Goal: Communication & Community: Answer question/provide support

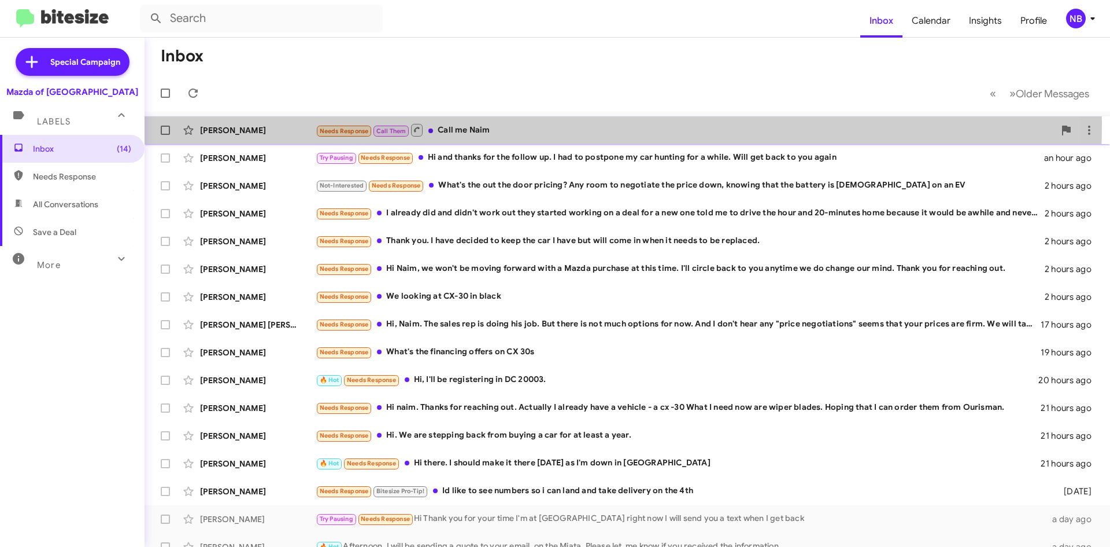
click at [504, 124] on div "Needs Response Call Them Call me Naim" at bounding box center [685, 130] width 739 height 14
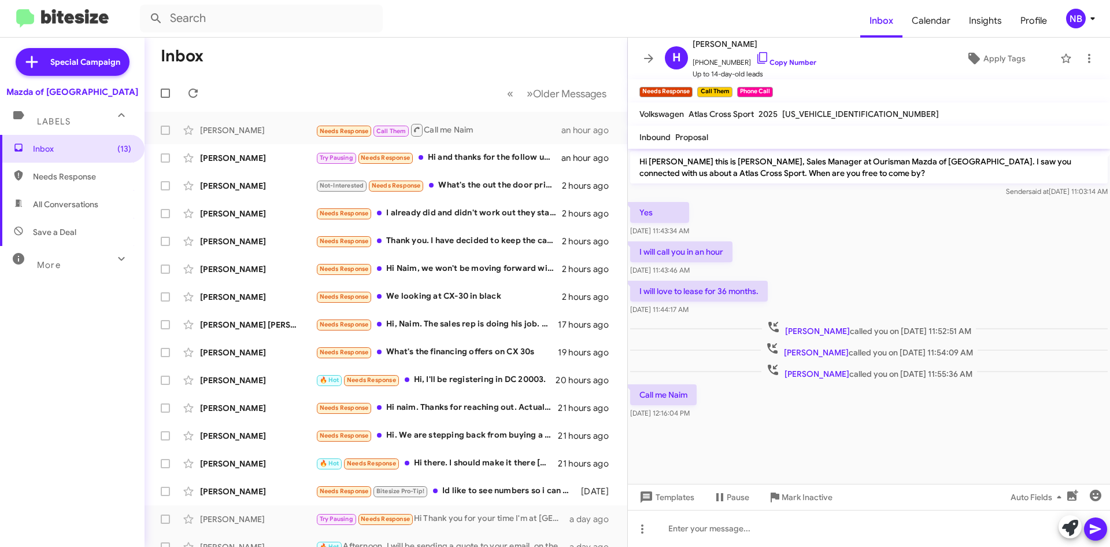
click at [833, 276] on div "I will call you in an hour [DATE] 11:43:46 AM" at bounding box center [869, 258] width 482 height 39
click at [805, 117] on span "[US_VEHICLE_IDENTIFICATION_NUMBER]" at bounding box center [861, 114] width 157 height 10
click at [804, 116] on span "[US_VEHICLE_IDENTIFICATION_NUMBER]" at bounding box center [861, 114] width 157 height 10
copy span "[US_VEHICLE_IDENTIFICATION_NUMBER]"
click at [772, 61] on link "Copy Number" at bounding box center [786, 62] width 61 height 9
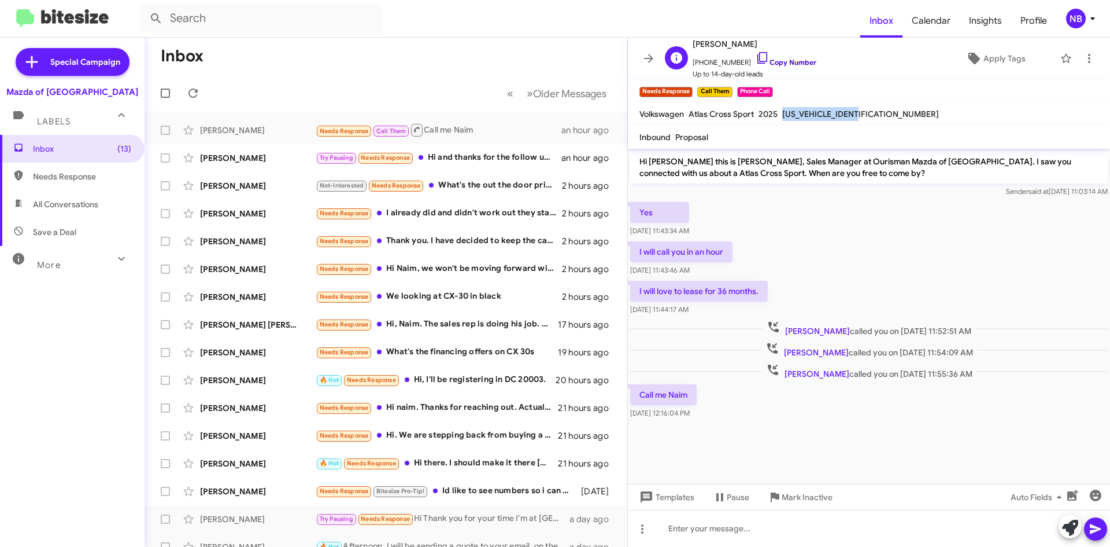
copy span "[US_VEHICLE_IDENTIFICATION_NUMBER]"
click at [423, 67] on mat-toolbar-row "Inbox" at bounding box center [386, 56] width 483 height 37
click at [503, 149] on div "[PERSON_NAME] Try Pausing Needs Response Hi and thanks for the follow up. I had…" at bounding box center [386, 157] width 464 height 23
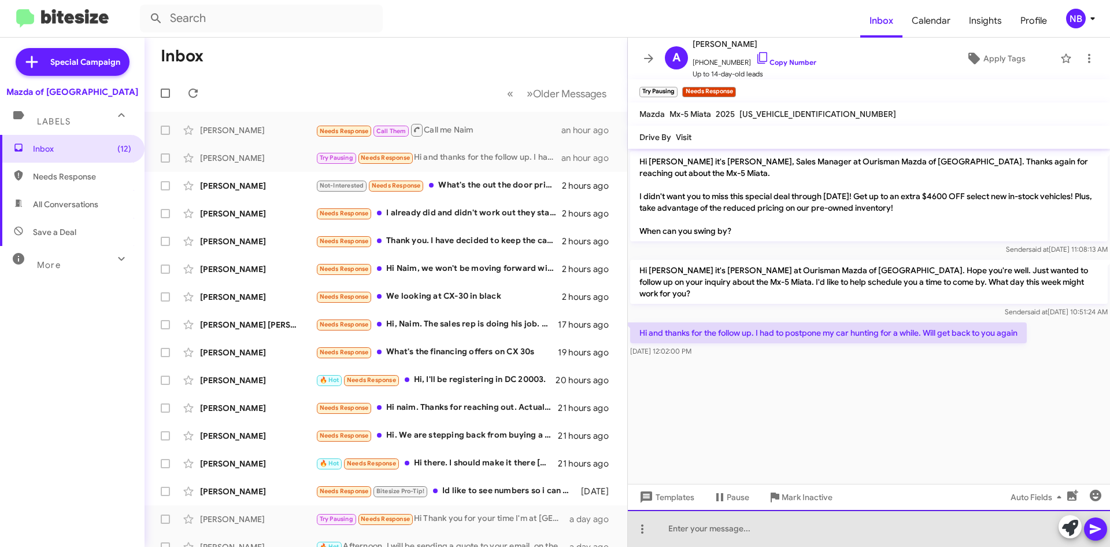
click at [698, 527] on div at bounding box center [869, 528] width 482 height 37
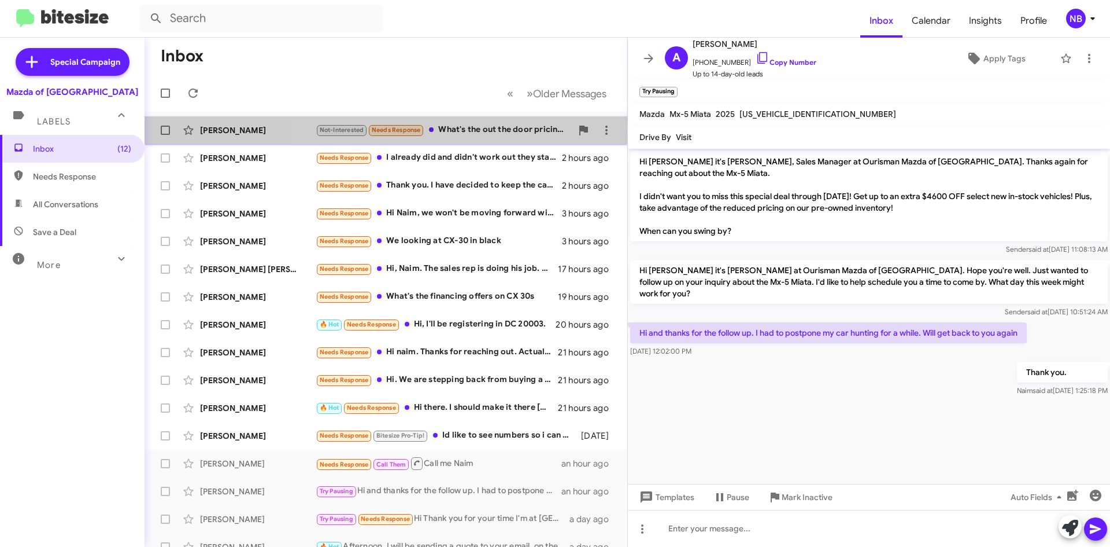
click at [499, 133] on div "Not-Interested Needs Response What's the out the door pricing? Any room to nego…" at bounding box center [444, 129] width 256 height 13
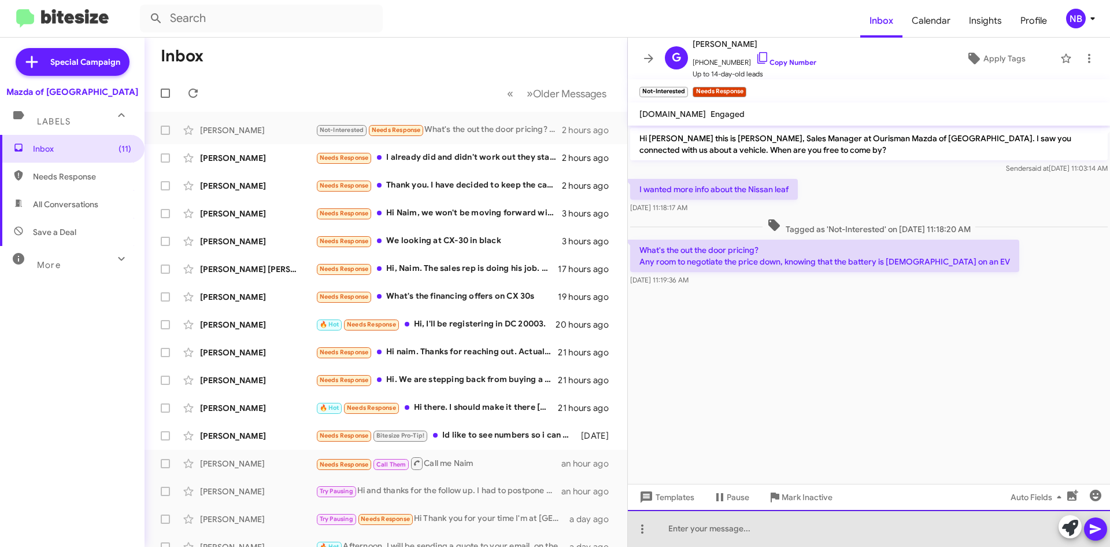
click at [729, 530] on div at bounding box center [869, 528] width 482 height 37
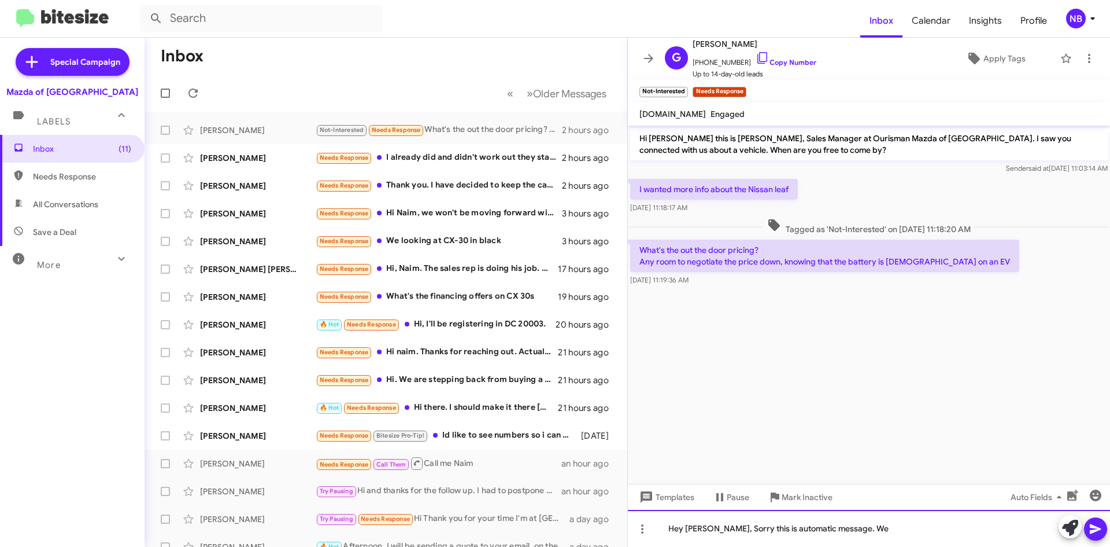
click at [767, 530] on div "Hey [PERSON_NAME], Sorry this is automatic message. We" at bounding box center [869, 528] width 482 height 37
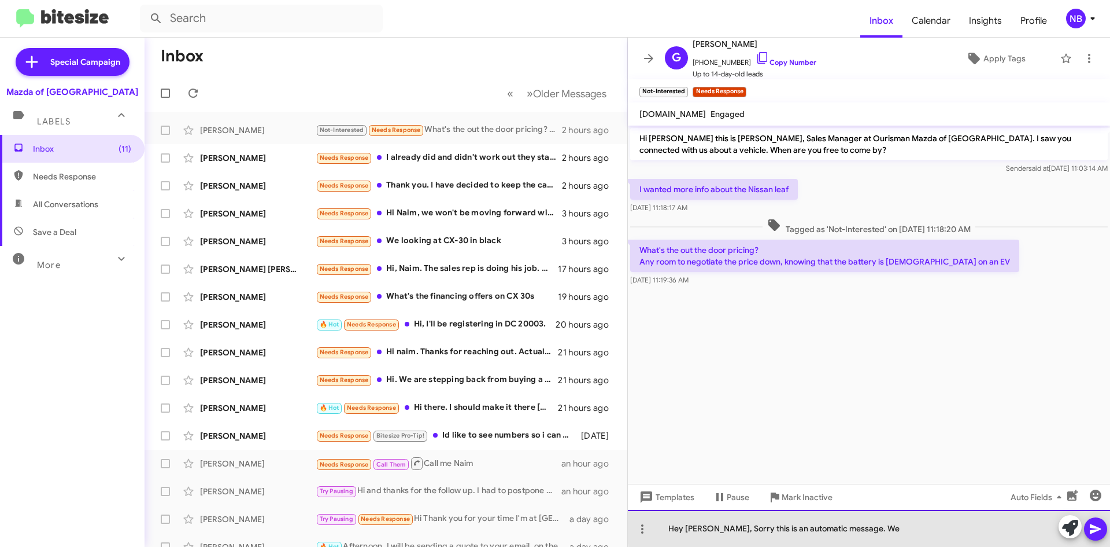
click at [885, 527] on div "Hey [PERSON_NAME], Sorry this is an automatic message. We" at bounding box center [869, 528] width 482 height 37
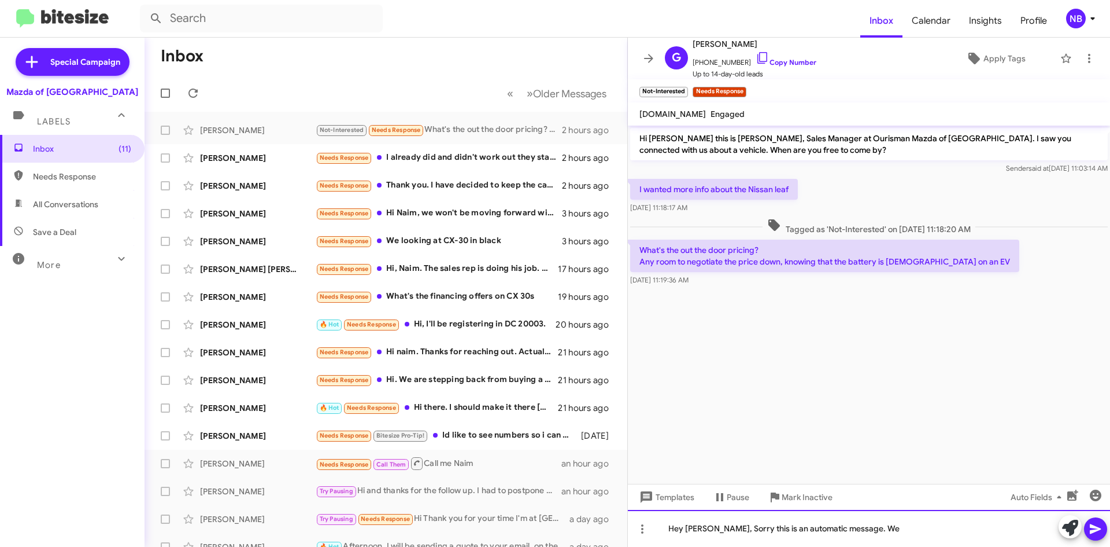
click at [807, 529] on div "Hey [PERSON_NAME], Sorry this is an automatic message. We" at bounding box center [869, 528] width 482 height 37
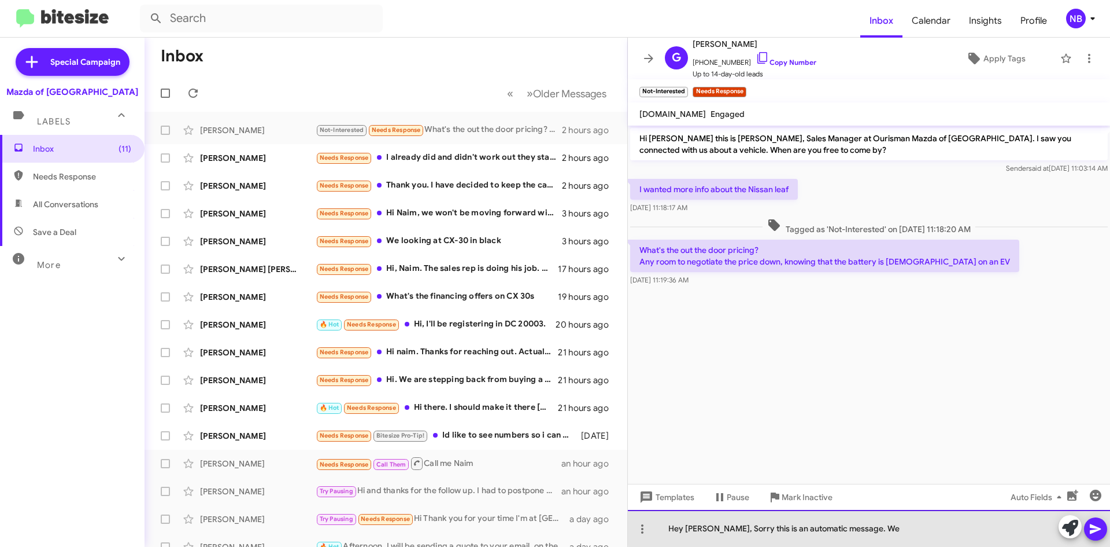
click at [889, 528] on div "Hey [PERSON_NAME], Sorry this is an automatic message. We" at bounding box center [869, 528] width 482 height 37
click at [984, 529] on div "Hey [PERSON_NAME], Sorry this is an automatic message. The car has been sold." at bounding box center [869, 528] width 482 height 37
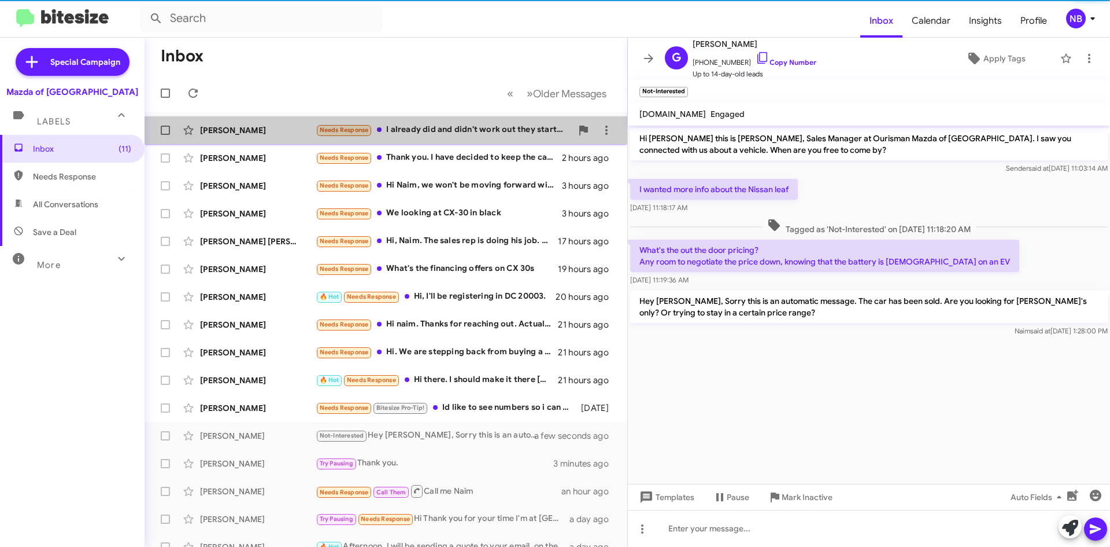
click at [474, 132] on div "Needs Response I already did and didn't work out they started working on a deal…" at bounding box center [444, 129] width 256 height 13
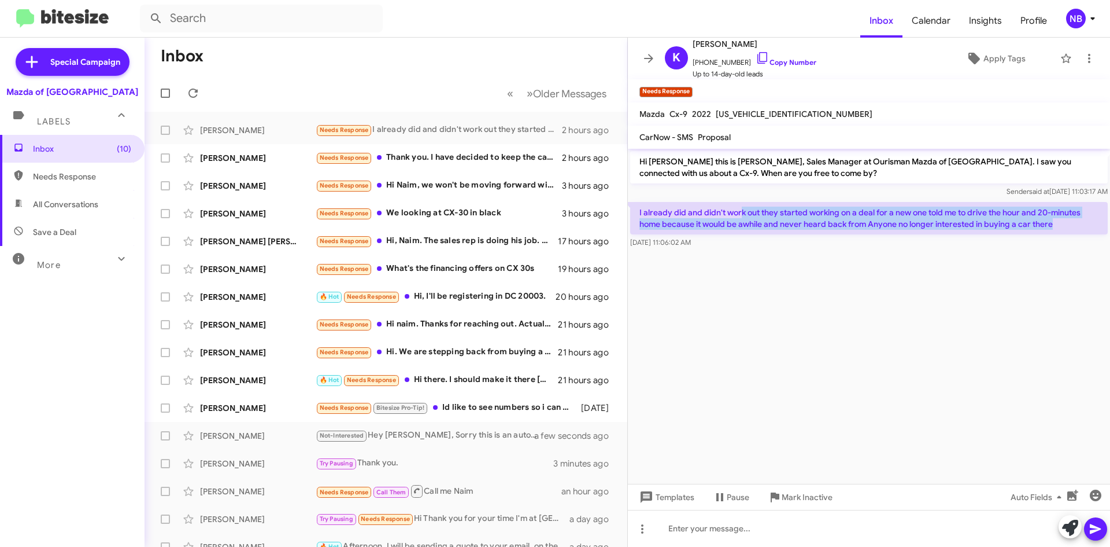
drag, startPoint x: 744, startPoint y: 214, endPoint x: 1053, endPoint y: 233, distance: 309.4
click at [1053, 233] on p "I already did and didn't work out they started working on a deal for a new one …" at bounding box center [869, 218] width 478 height 32
click at [724, 227] on p "I already did and didn't work out they started working on a deal for a new one …" at bounding box center [869, 218] width 478 height 32
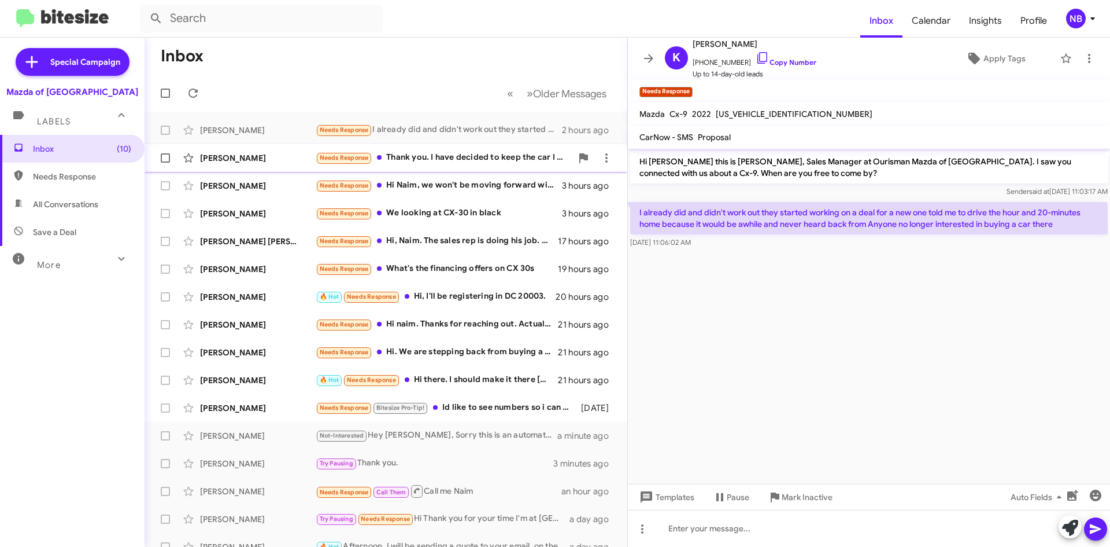
click at [474, 163] on div "Needs Response Thank you. I have decided to keep the car I have but will come i…" at bounding box center [444, 157] width 256 height 13
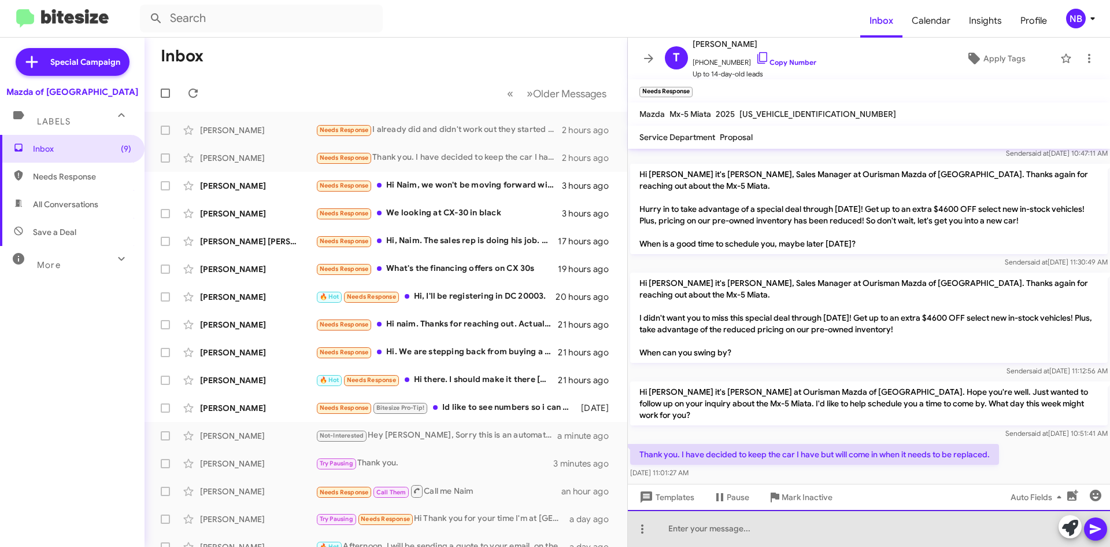
click at [746, 530] on div at bounding box center [869, 528] width 482 height 37
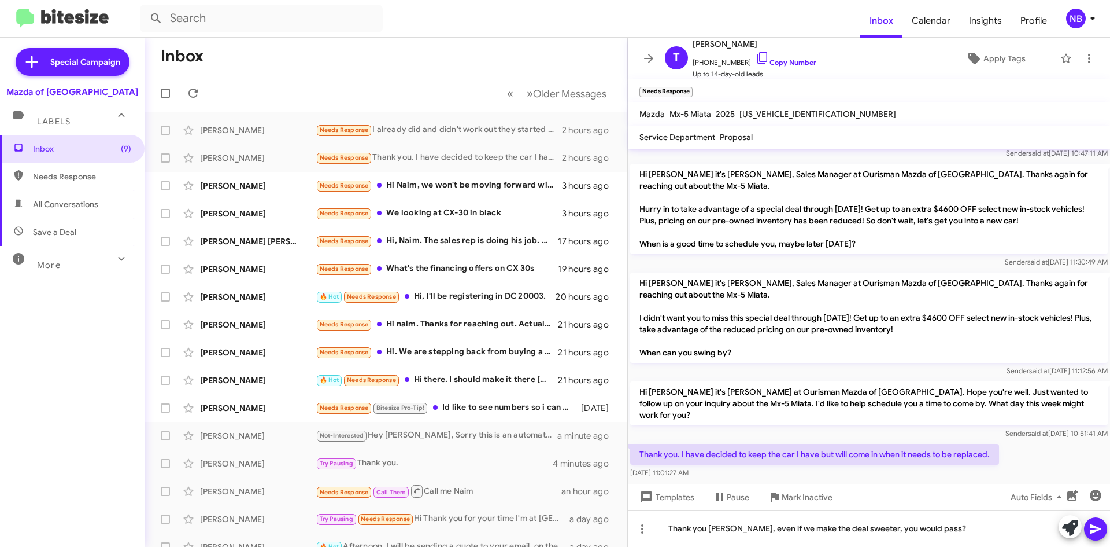
click at [1101, 523] on icon at bounding box center [1096, 529] width 14 height 14
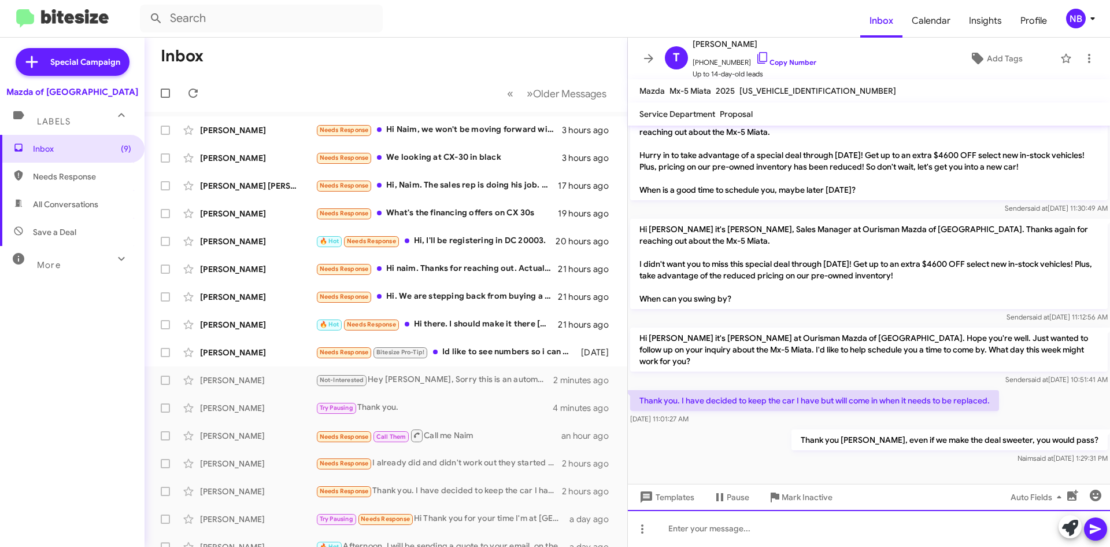
scroll to position [57, 0]
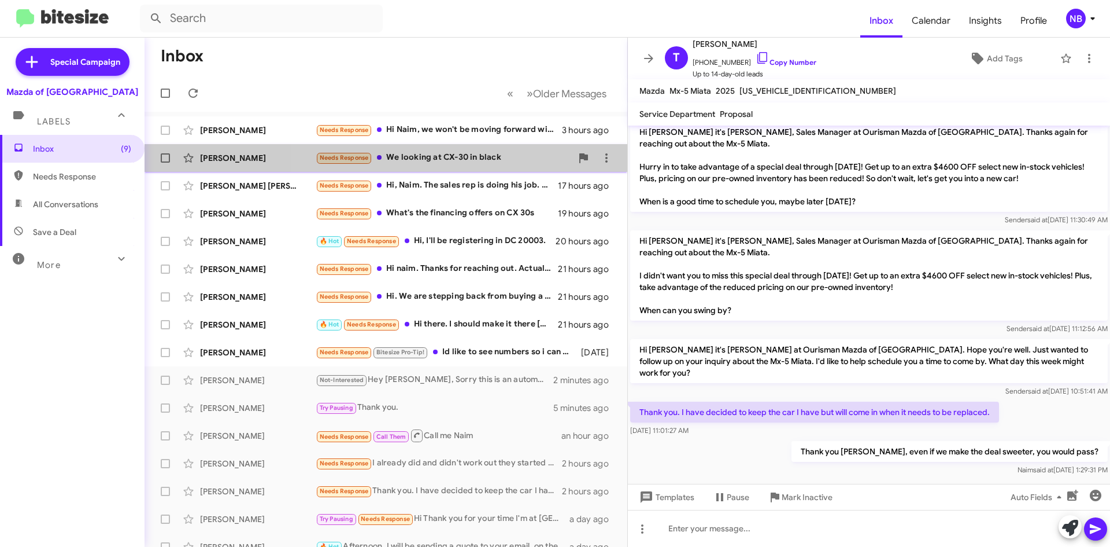
click at [470, 158] on div "Needs Response We looking at CX-30 in black" at bounding box center [444, 157] width 256 height 13
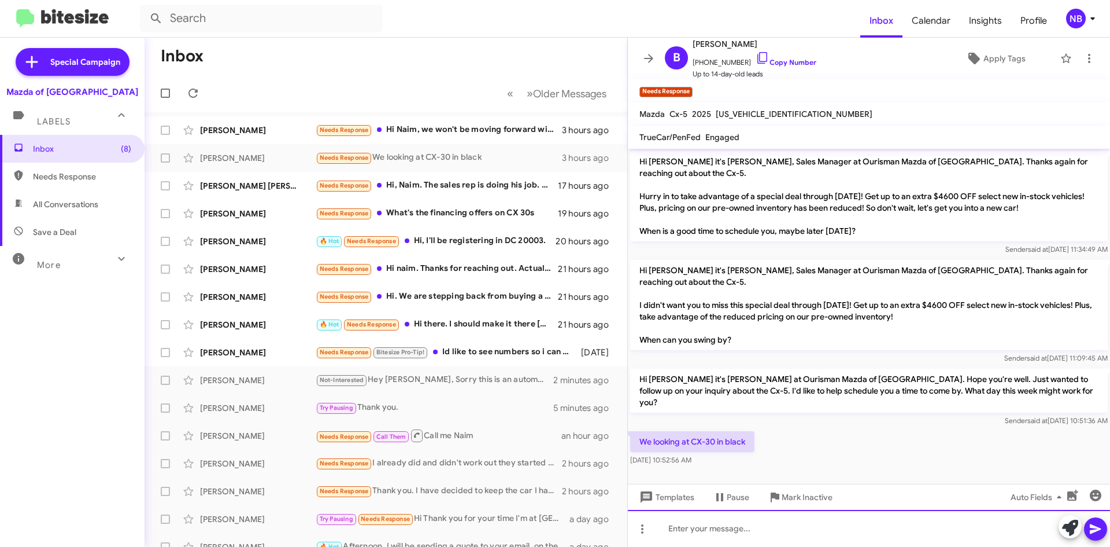
click at [741, 520] on div at bounding box center [869, 528] width 482 height 37
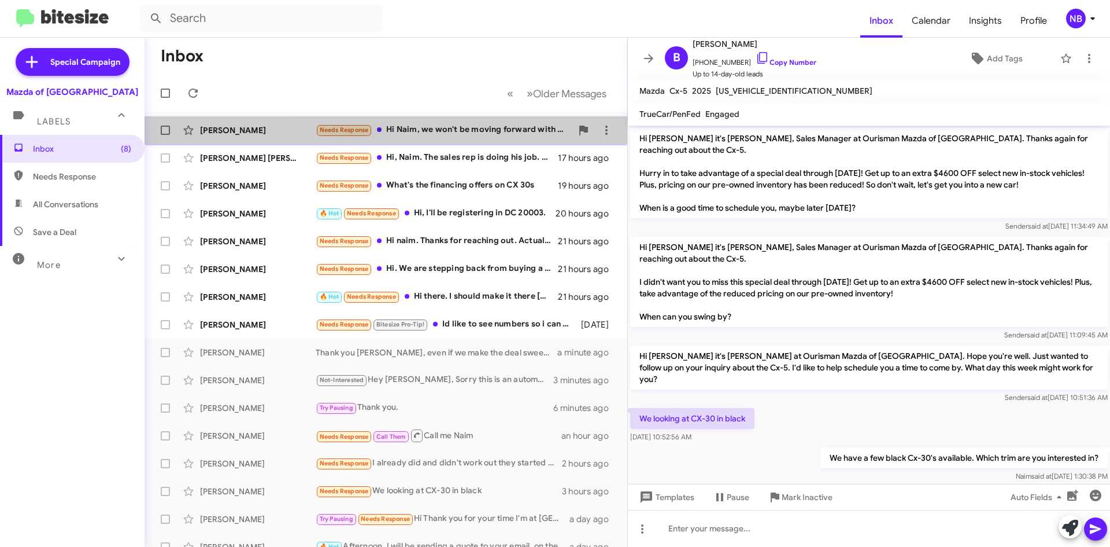
click at [496, 132] on div "Needs Response Hi Naim, we won't be moving forward with a Mazda purchase at thi…" at bounding box center [444, 129] width 256 height 13
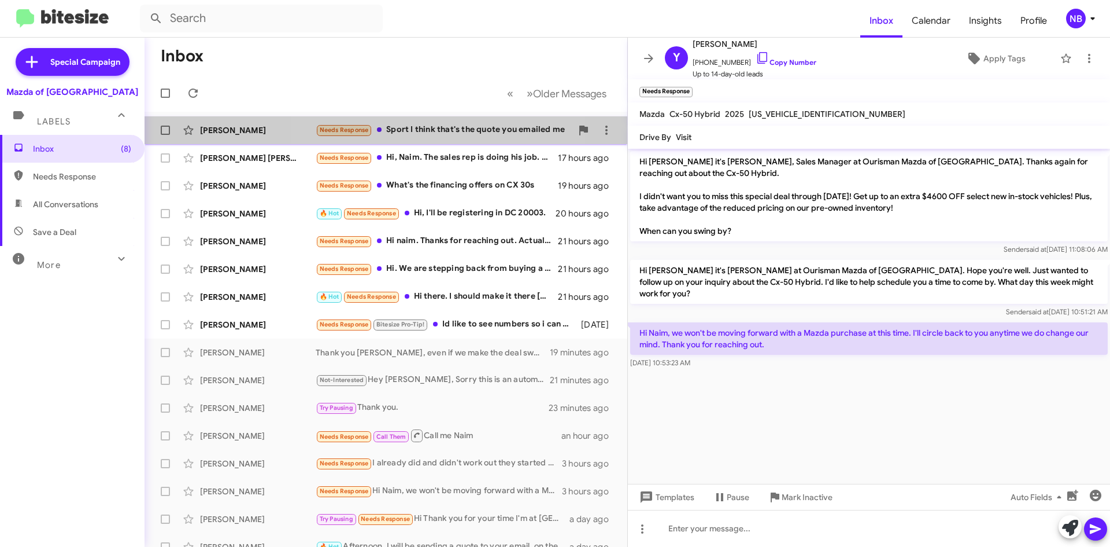
click at [444, 133] on div "Needs Response Sport I think that's the quote you emailed me" at bounding box center [444, 129] width 256 height 13
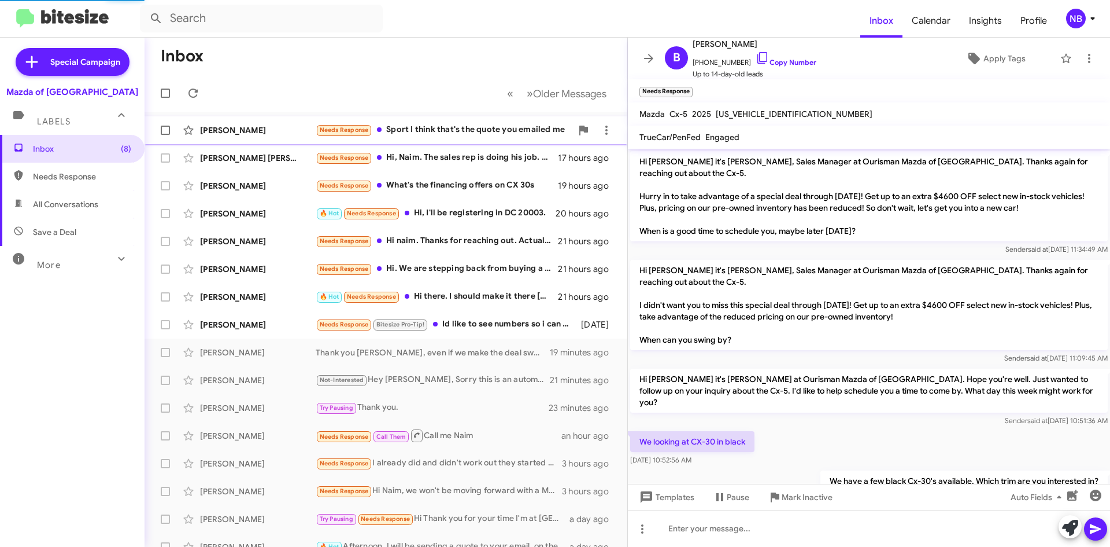
scroll to position [57, 0]
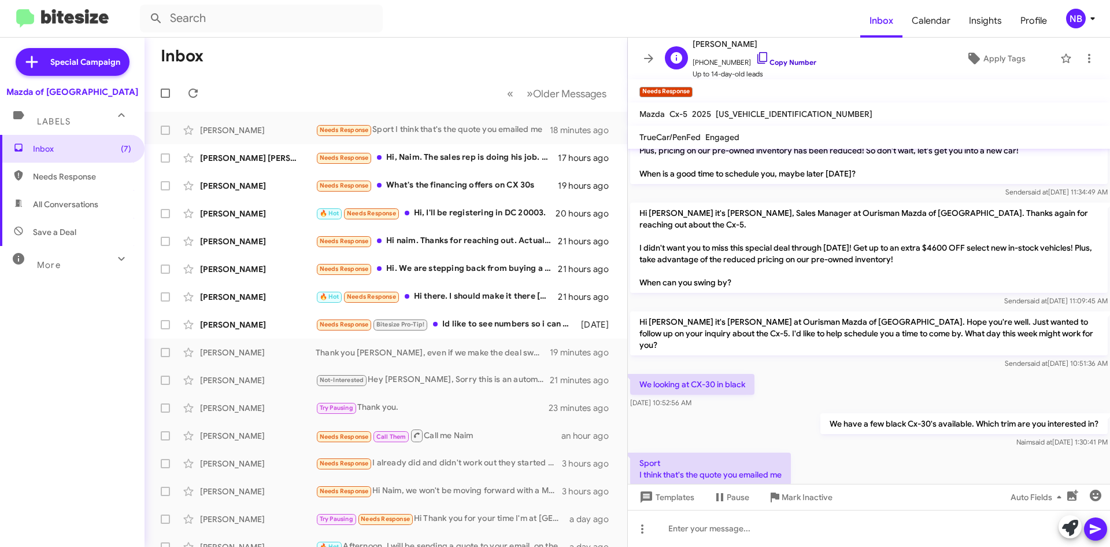
click at [785, 60] on link "Copy Number" at bounding box center [786, 62] width 61 height 9
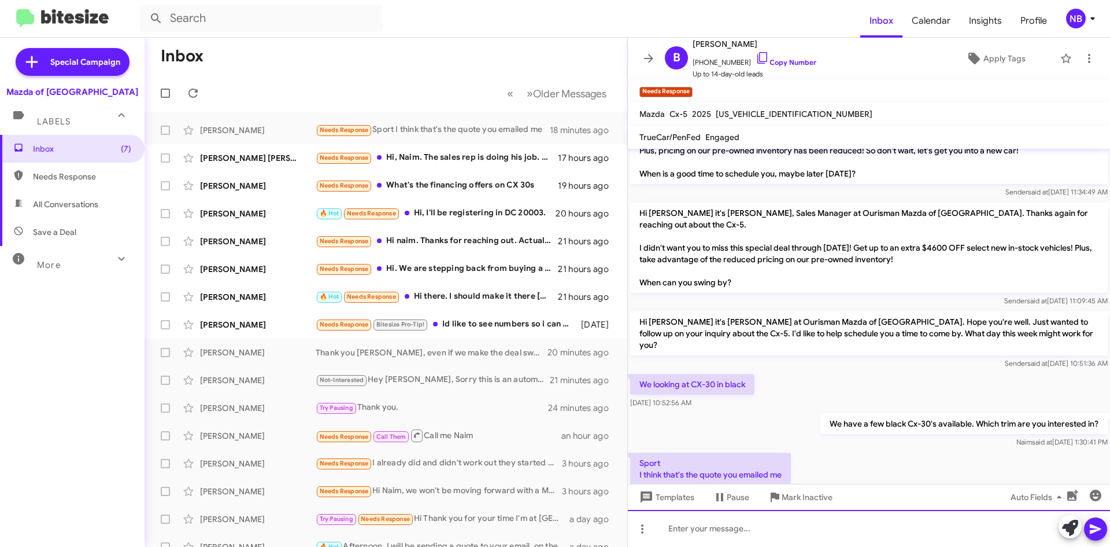
click at [717, 519] on div at bounding box center [869, 528] width 482 height 37
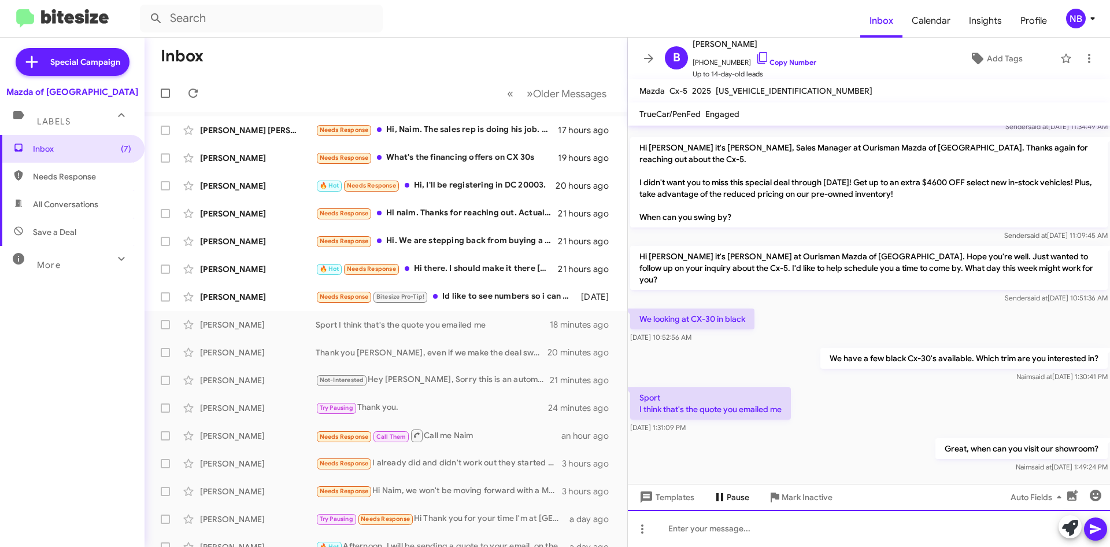
scroll to position [76, 0]
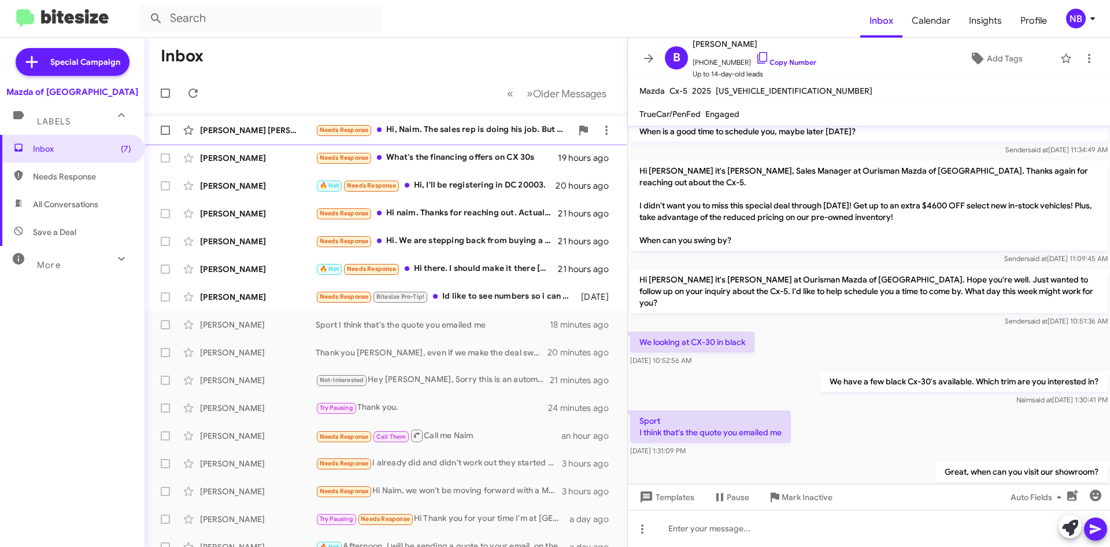
click at [441, 138] on div "[PERSON_NAME] [PERSON_NAME] Needs Response Hi, Naim. The sales rep is doing his…" at bounding box center [386, 130] width 464 height 23
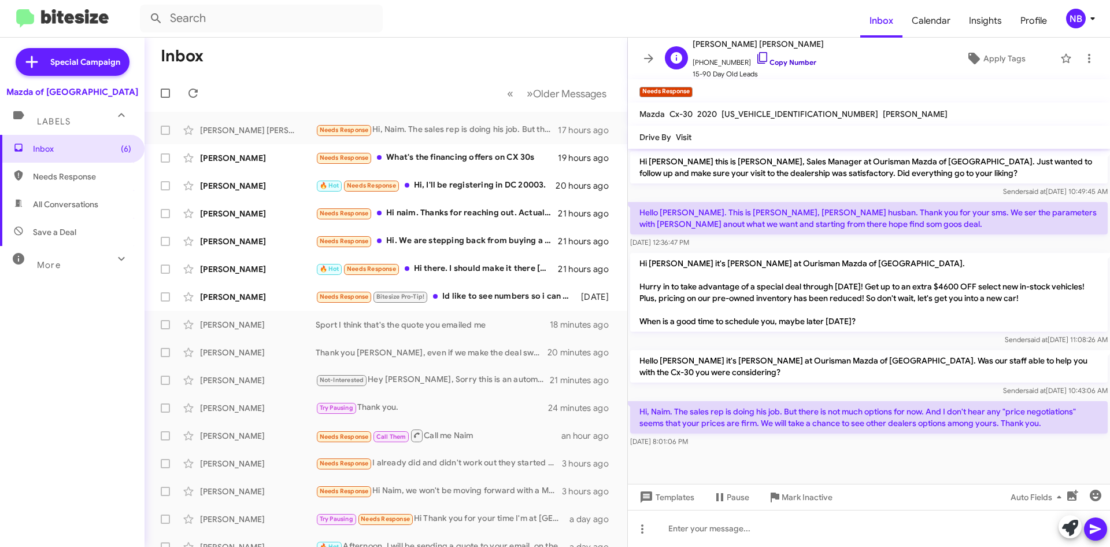
click at [765, 60] on link "Copy Number" at bounding box center [786, 62] width 61 height 9
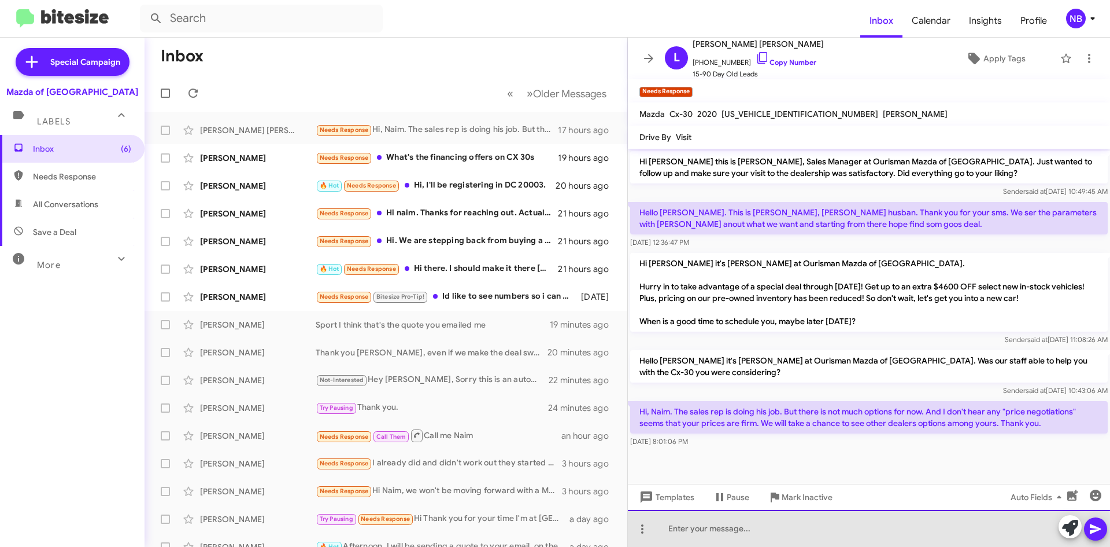
click at [789, 532] on div at bounding box center [869, 528] width 482 height 37
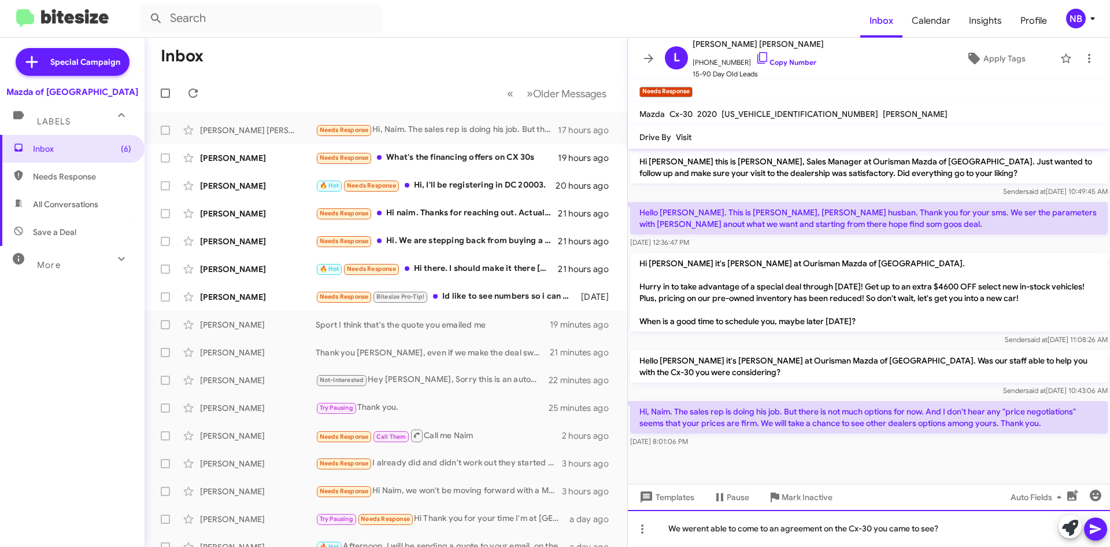
click at [695, 527] on div "We werent able to come to an agreement on the Cx-30 you came to see?" at bounding box center [869, 528] width 482 height 37
click at [861, 531] on div "We weren't able to come to an agreement on the Cx-30 you came to see?" at bounding box center [869, 528] width 482 height 37
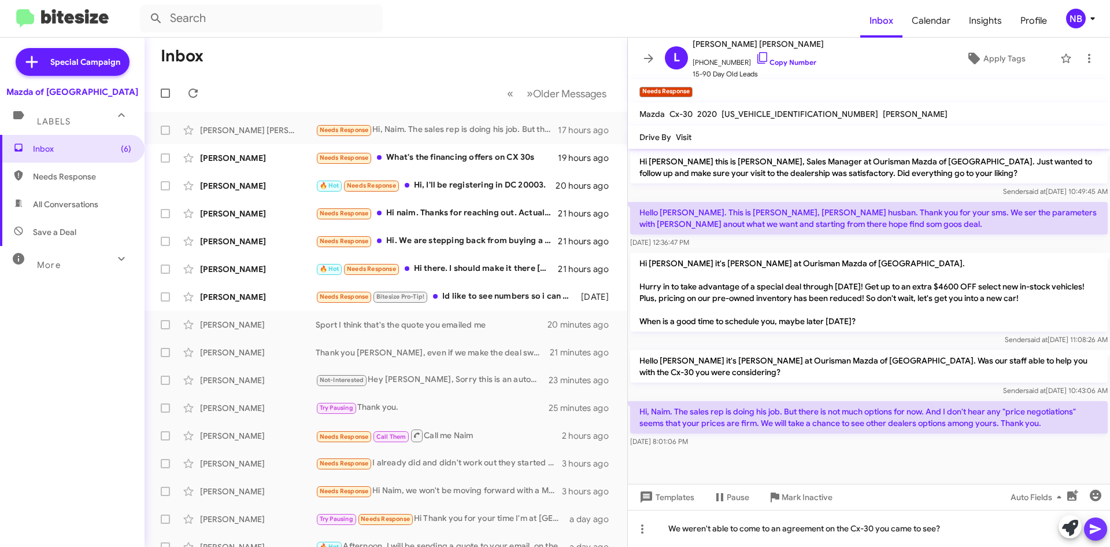
click at [1098, 525] on icon at bounding box center [1096, 529] width 14 height 14
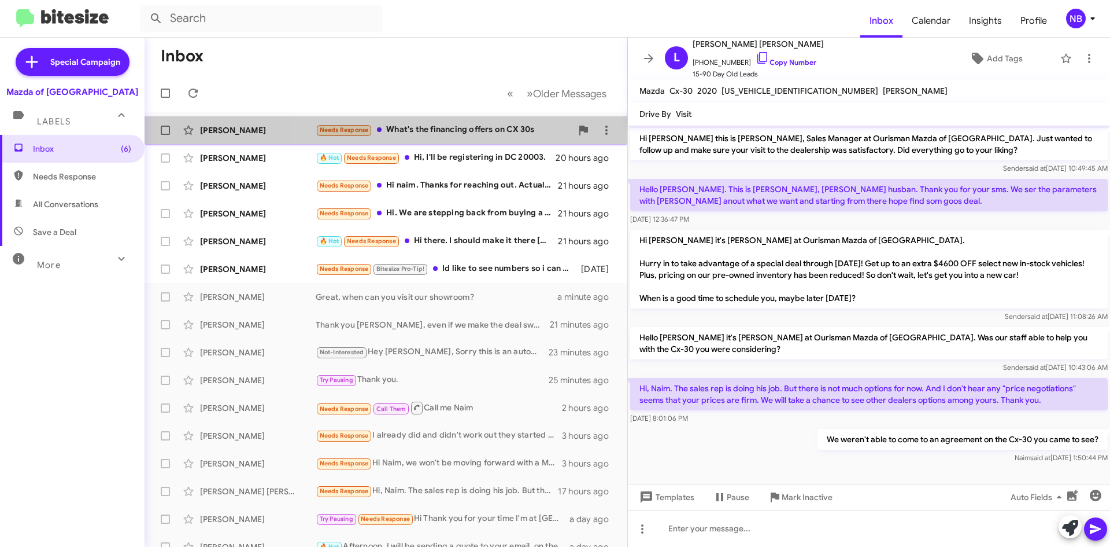
click at [489, 128] on div "Needs Response What's the financing offers on CX 30s" at bounding box center [444, 129] width 256 height 13
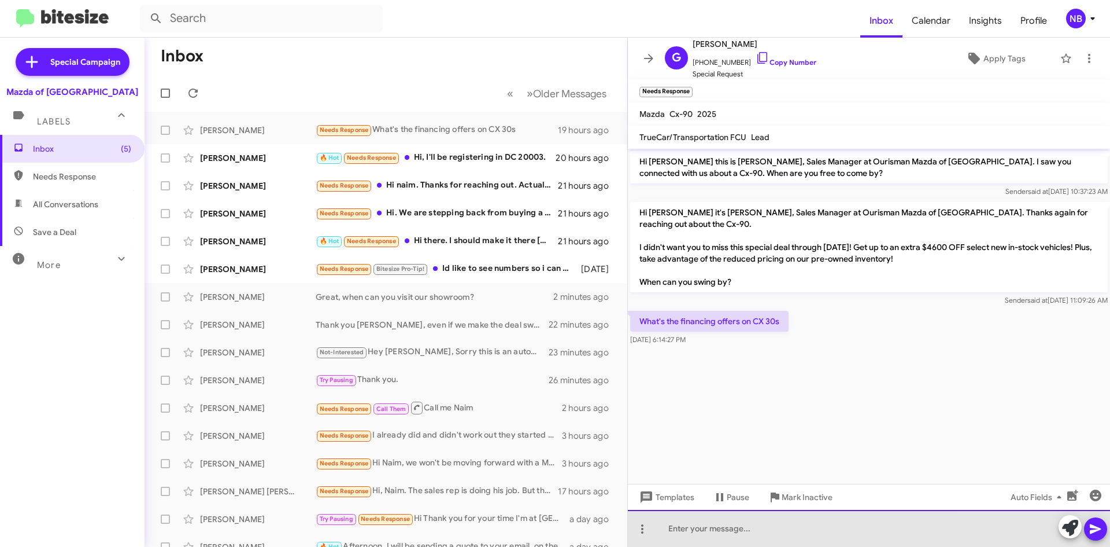
click at [739, 530] on div at bounding box center [869, 528] width 482 height 37
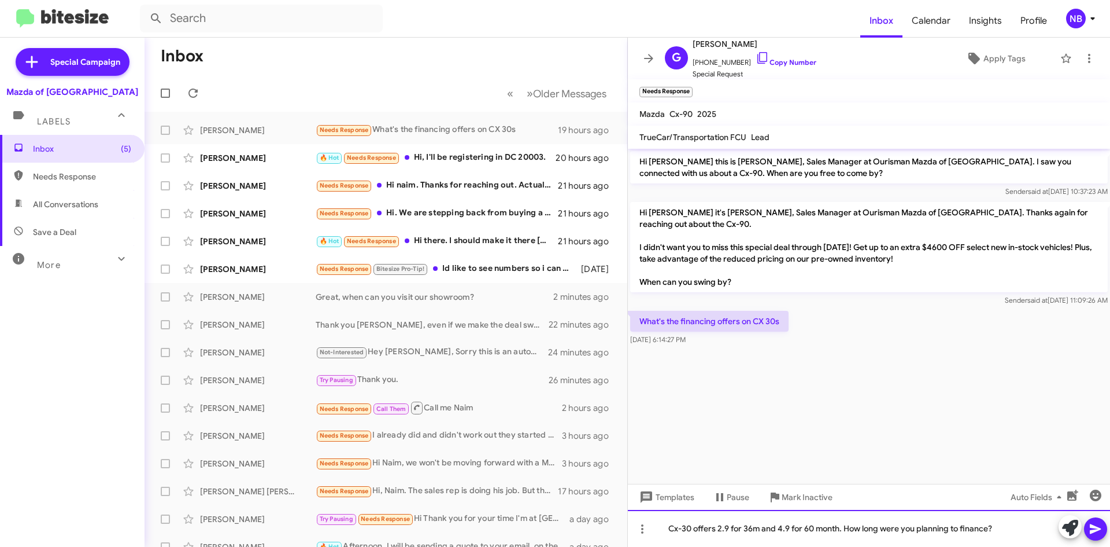
click at [665, 528] on div "Cx-30 offers 2.9 for 36m and 4.9 for 60 month. How long were you planning to fi…" at bounding box center [869, 528] width 482 height 37
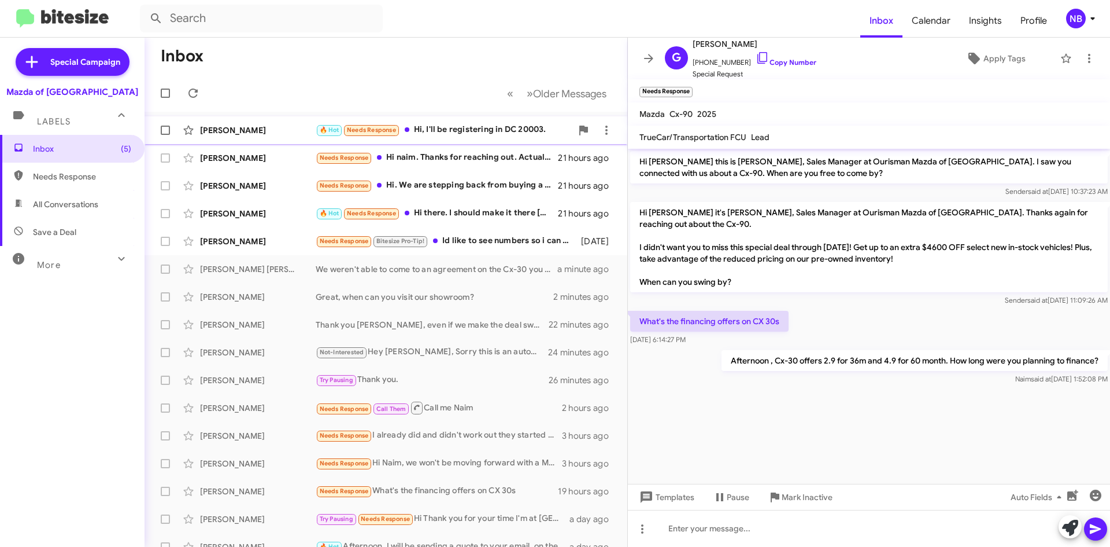
click at [468, 127] on div "🔥 Hot Needs Response Hi, I'll be registering in DC 20003." at bounding box center [444, 129] width 256 height 13
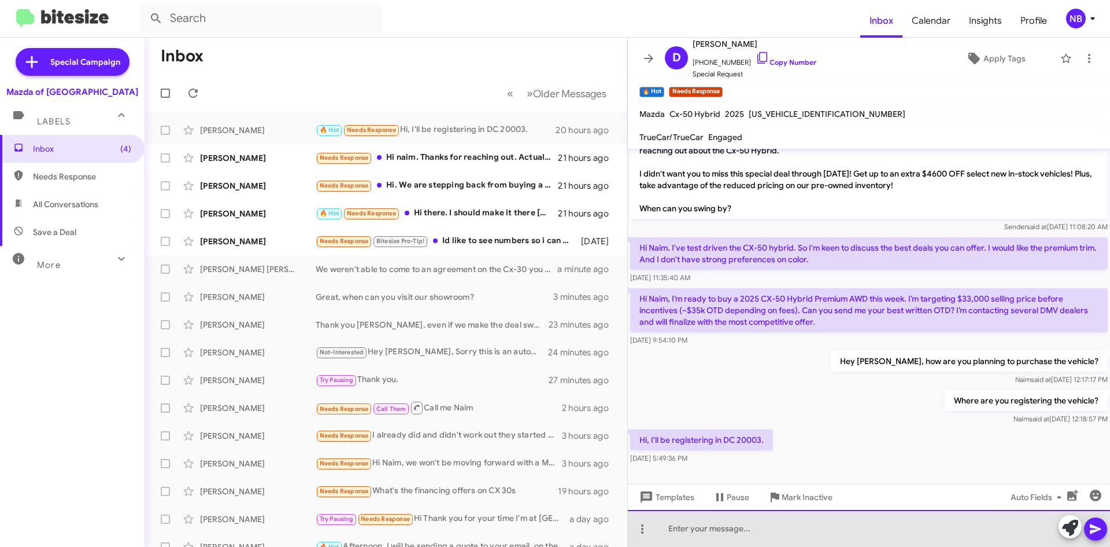
click at [684, 528] on div at bounding box center [869, 528] width 482 height 37
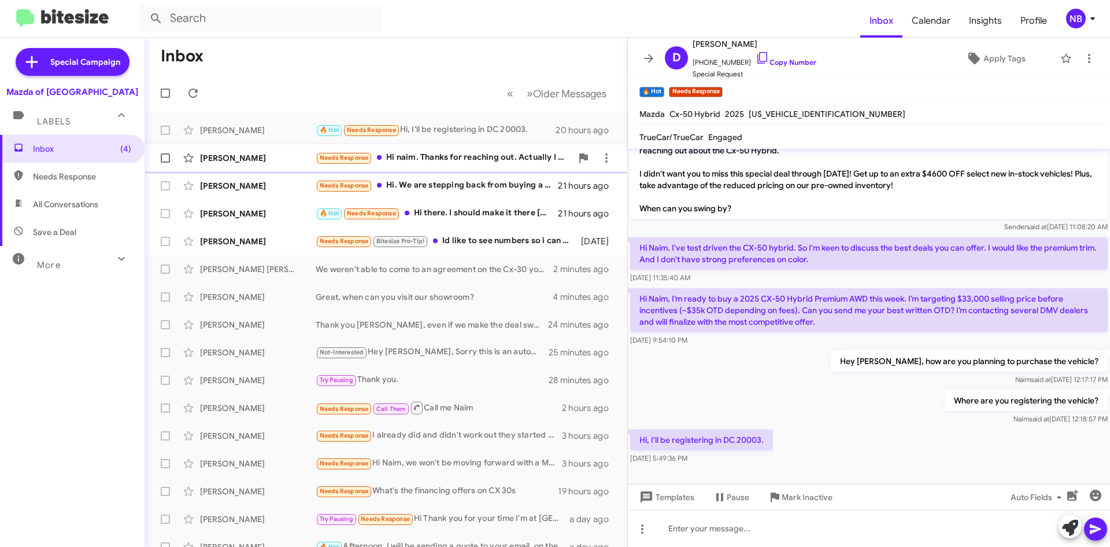
click at [449, 159] on div "Needs Response Hi naim. Thanks for reaching out. Actually I already have a vehi…" at bounding box center [444, 157] width 256 height 13
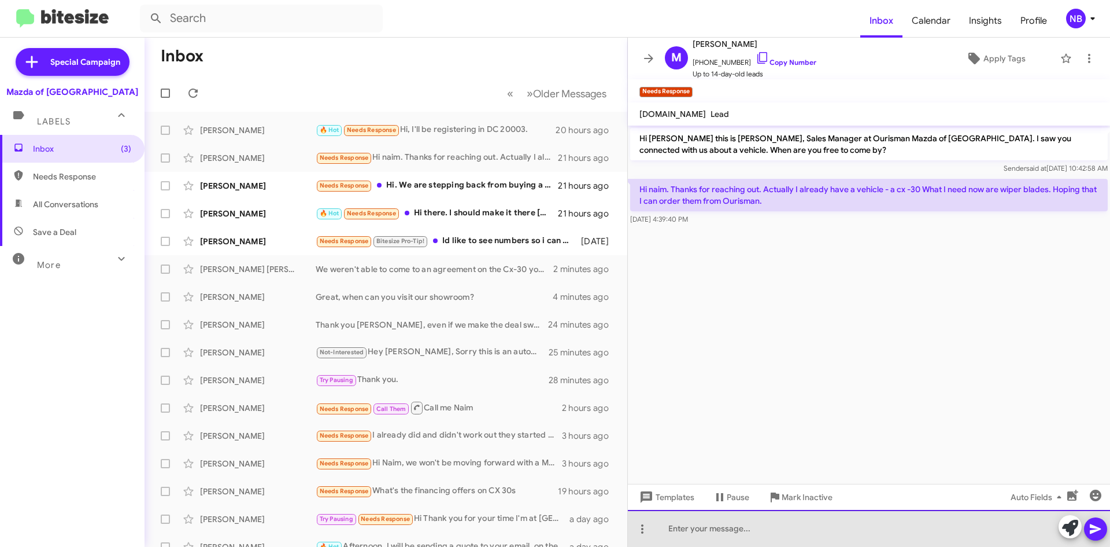
click at [752, 526] on div at bounding box center [869, 528] width 482 height 37
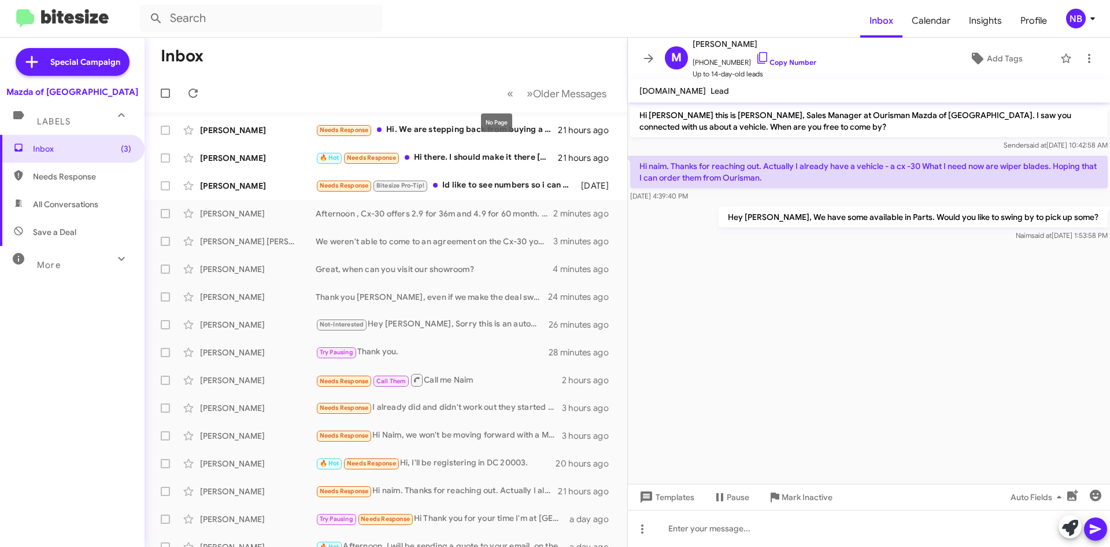
click at [492, 117] on div "No Page" at bounding box center [496, 122] width 31 height 19
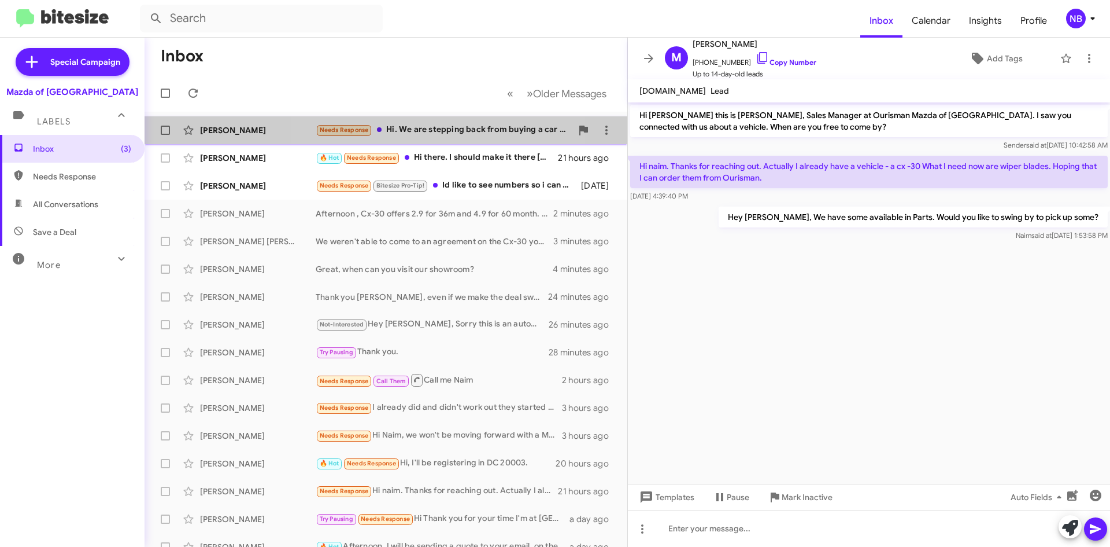
click at [419, 125] on div "Needs Response Hi. We are stepping back from buying a car for at least a year." at bounding box center [444, 129] width 256 height 13
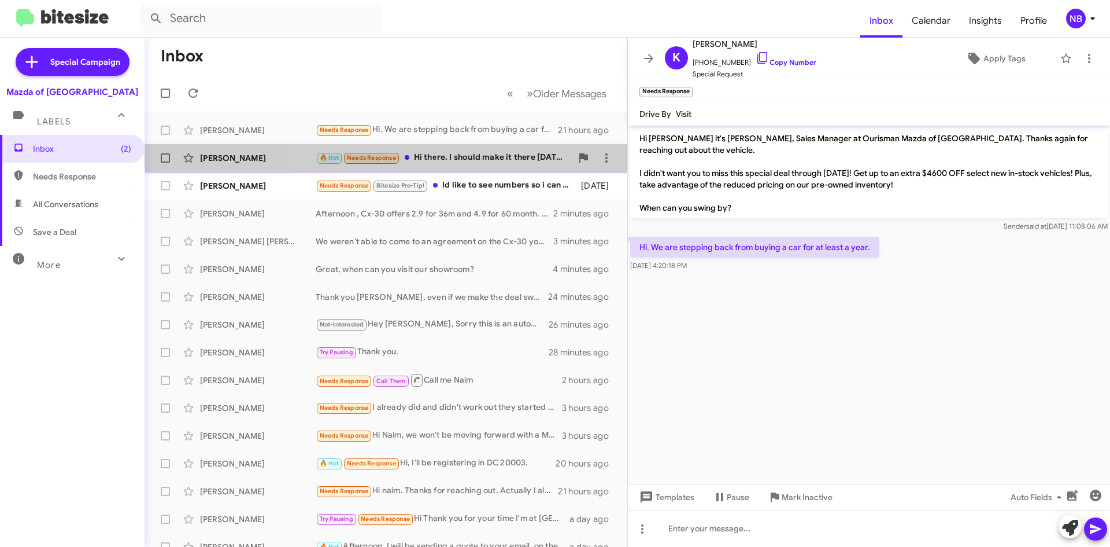
click at [498, 158] on div "🔥 Hot Needs Response Hi there. I should make it there [DATE] as I'm down in [GE…" at bounding box center [444, 157] width 256 height 13
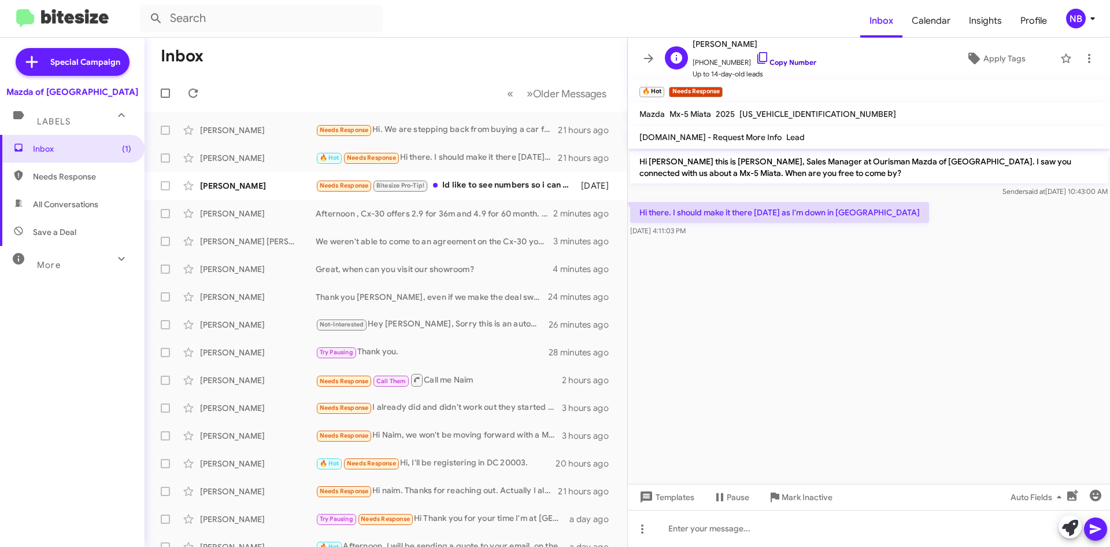
click at [786, 65] on link "Copy Number" at bounding box center [786, 62] width 61 height 9
click at [489, 187] on div "Needs Response Bitesize Pro-Tip! Id like to see numbers so i can land and take …" at bounding box center [444, 185] width 256 height 13
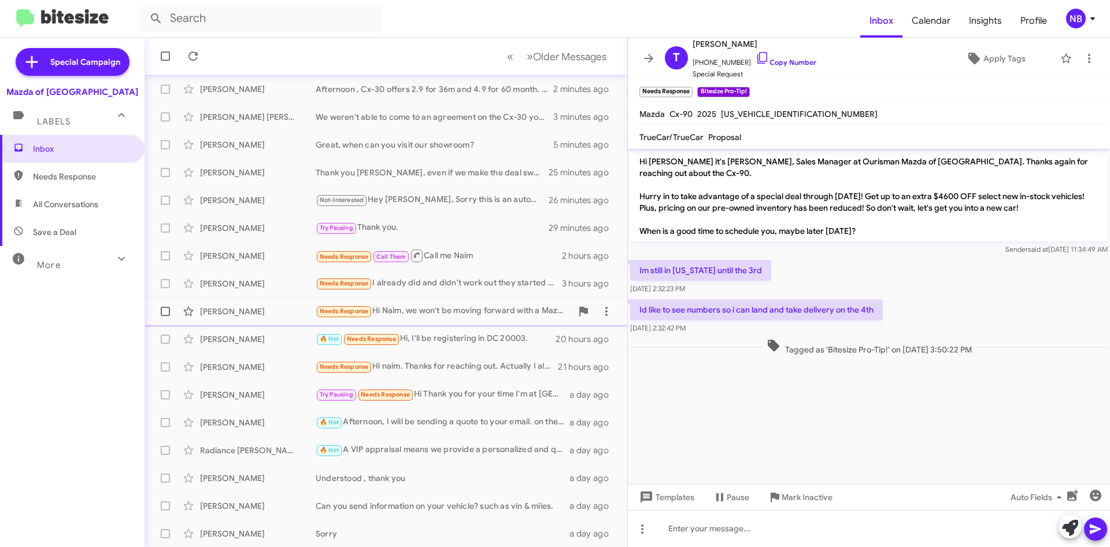
scroll to position [125, 0]
click at [472, 286] on div "Needs Response I already did and didn't work out they started working on a deal…" at bounding box center [444, 282] width 256 height 13
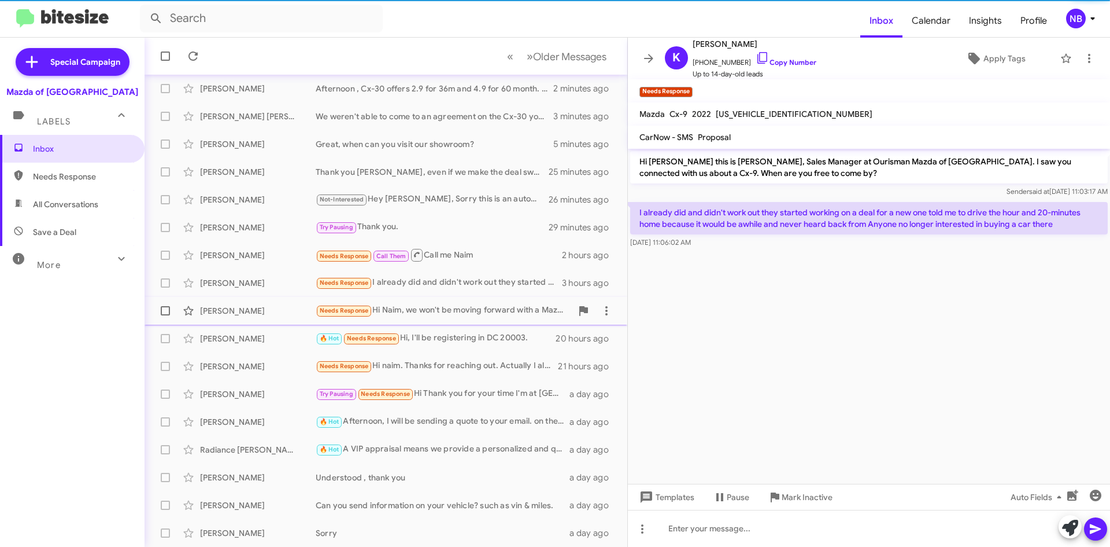
click at [475, 304] on div "Needs Response Hi Naim, we won't be moving forward with a Mazda purchase at thi…" at bounding box center [444, 310] width 256 height 13
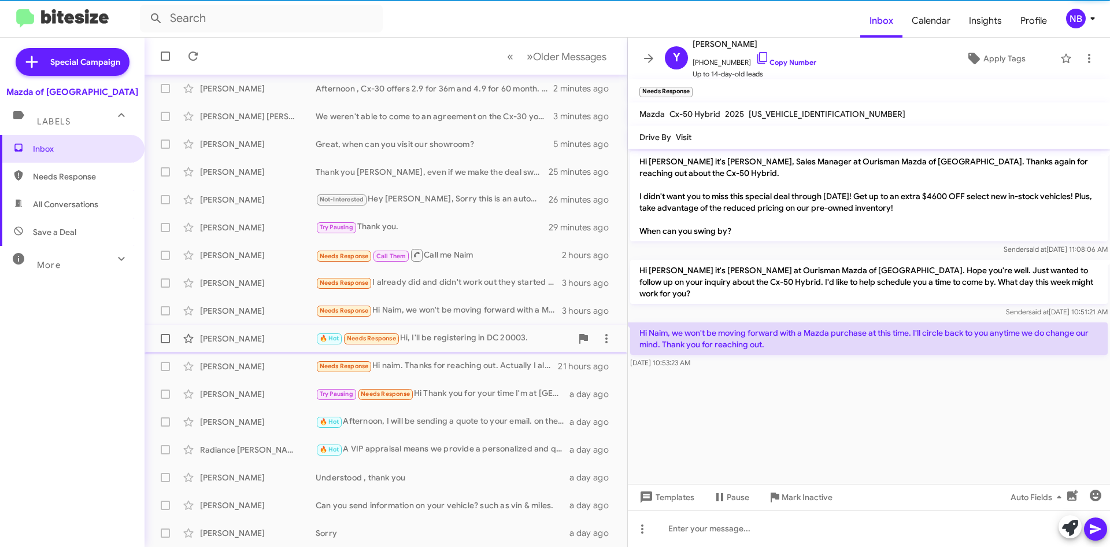
click at [459, 341] on div "🔥 Hot Needs Response Hi, I'll be registering in DC 20003." at bounding box center [444, 337] width 256 height 13
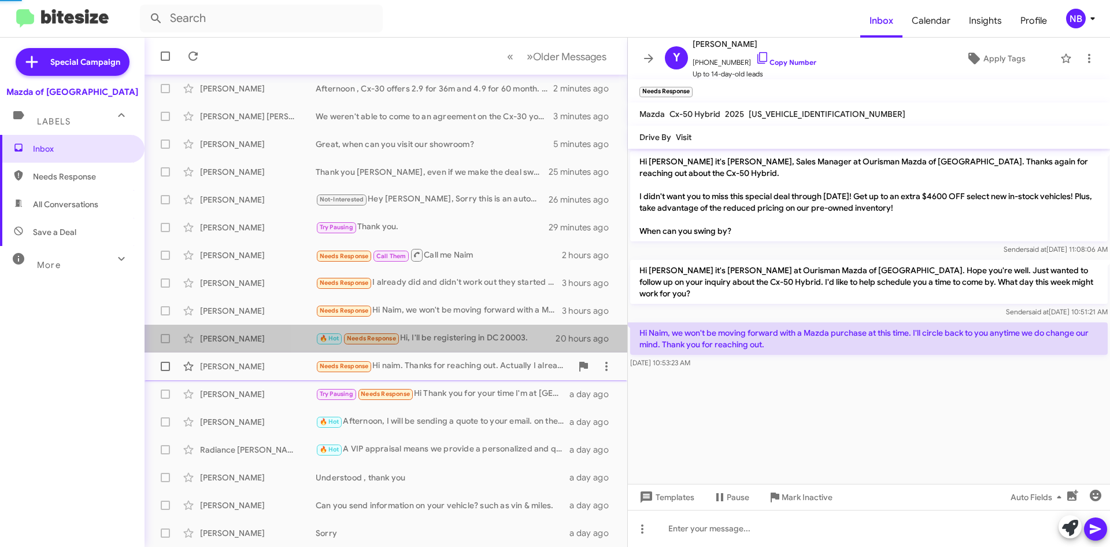
scroll to position [23, 0]
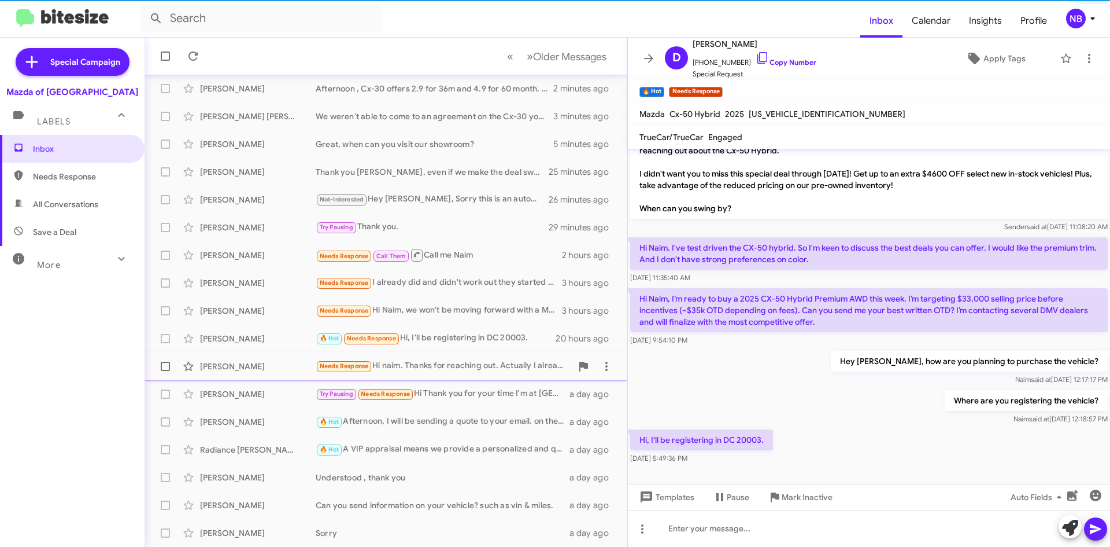
click at [447, 368] on div "Needs Response Hi naim. Thanks for reaching out. Actually I already have a vehi…" at bounding box center [444, 365] width 256 height 13
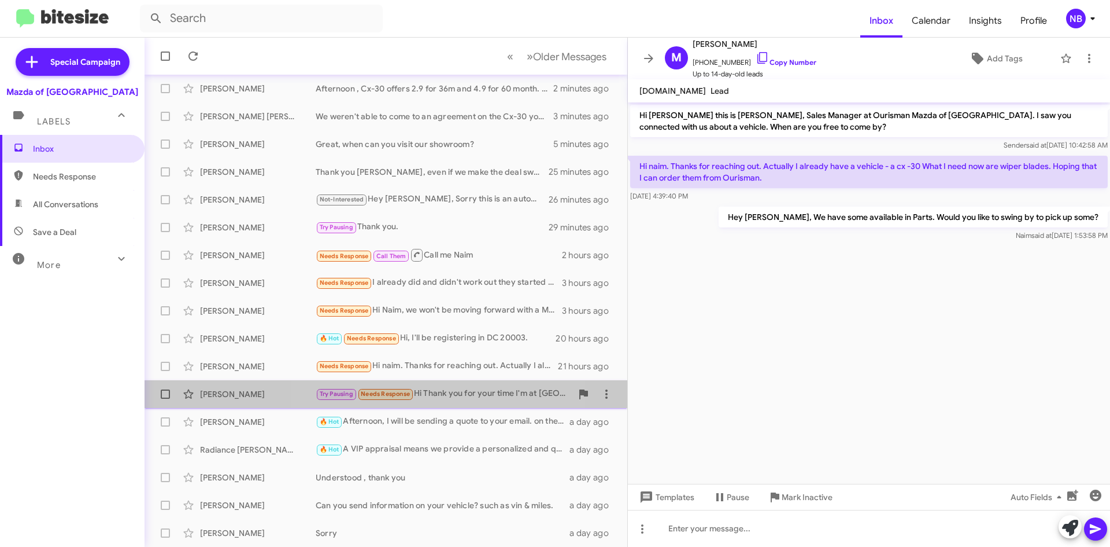
click at [447, 396] on div "Try Pausing Needs Response Hi Thank you for your time I'm at [GEOGRAPHIC_DATA] …" at bounding box center [444, 393] width 256 height 13
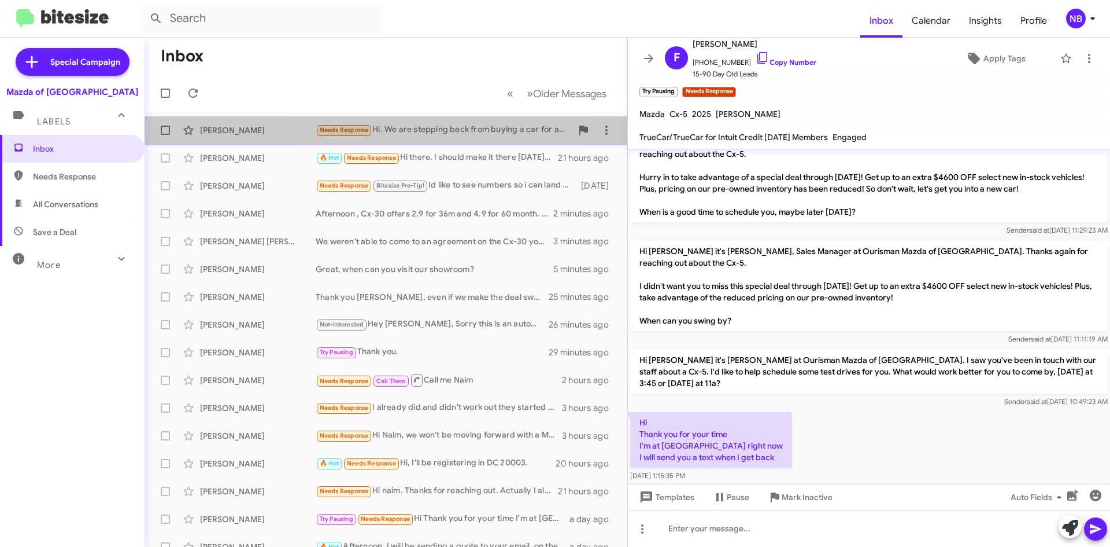
click at [432, 127] on div "Needs Response Hi. We are stepping back from buying a car for at least a year." at bounding box center [444, 129] width 256 height 13
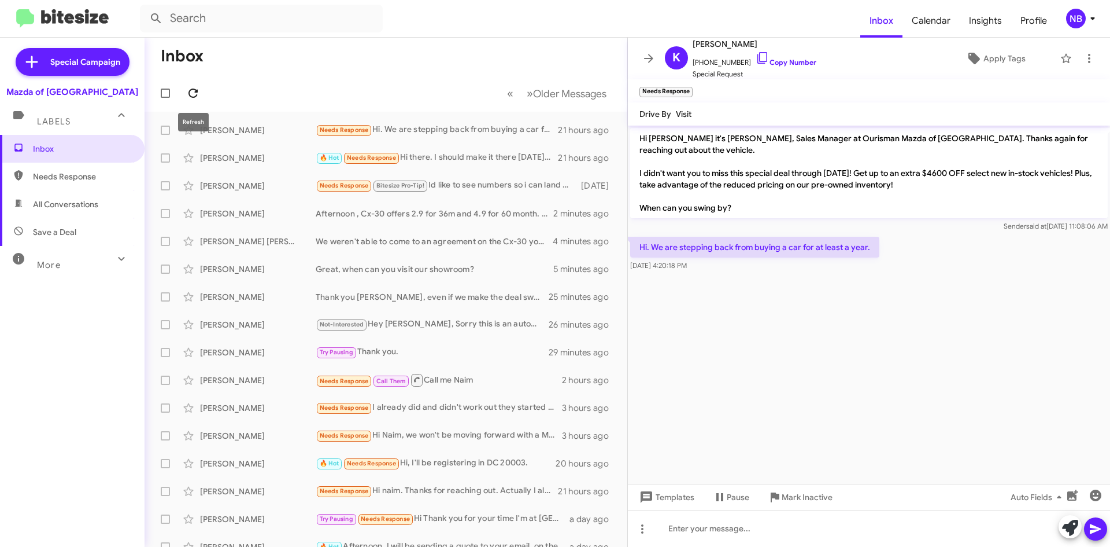
click at [199, 93] on icon at bounding box center [193, 93] width 14 height 14
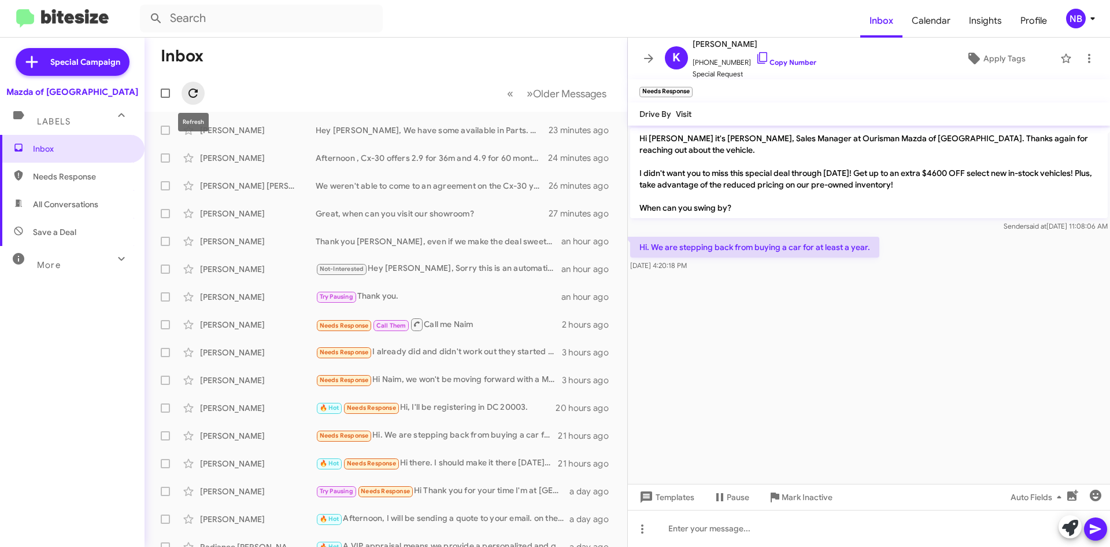
click at [195, 91] on icon at bounding box center [193, 92] width 9 height 9
click at [1020, 292] on cdk-virtual-scroll-viewport "Hi [PERSON_NAME] it's [PERSON_NAME], Sales Manager at Ourisman Mazda of [GEOGRA…" at bounding box center [869, 305] width 482 height 358
